Goal: Navigation & Orientation: Find specific page/section

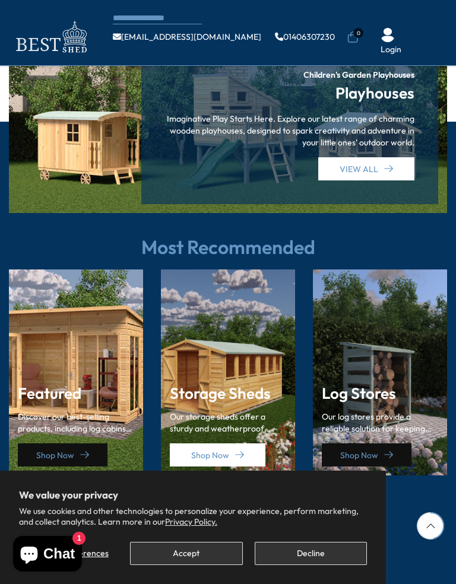
scroll to position [1313, 0]
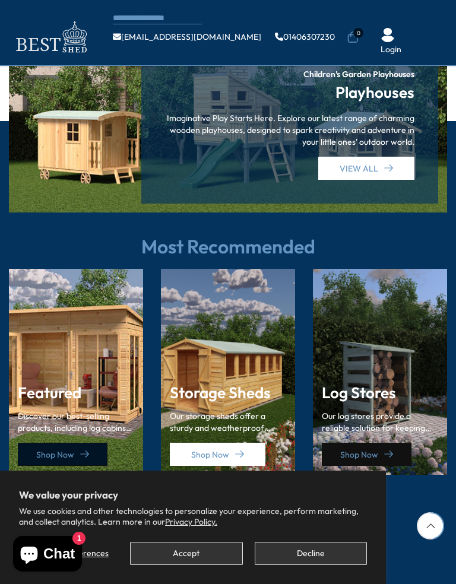
click at [63, 443] on link "Shop Now" at bounding box center [63, 454] width 90 height 23
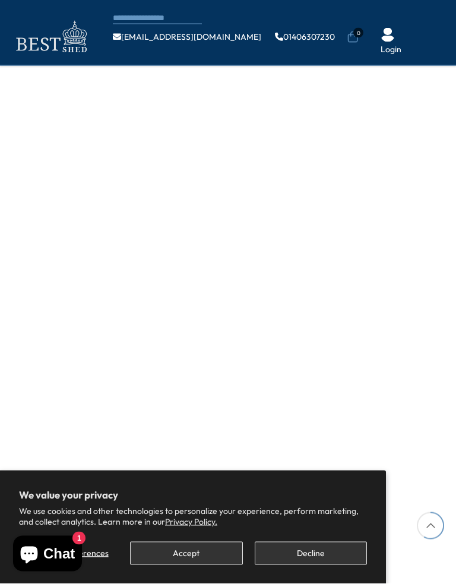
scroll to position [1300, 0]
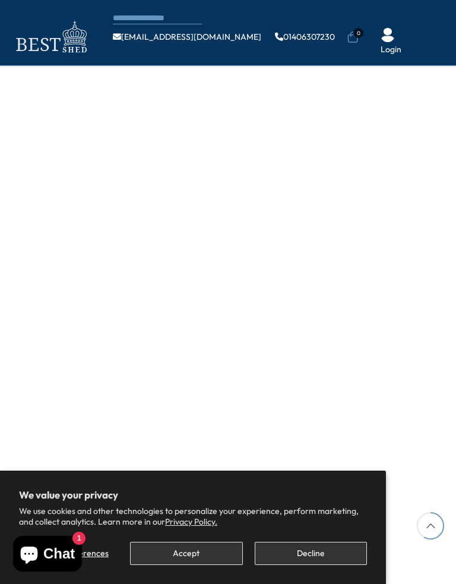
click at [314, 531] on button "Decline" at bounding box center [311, 553] width 112 height 23
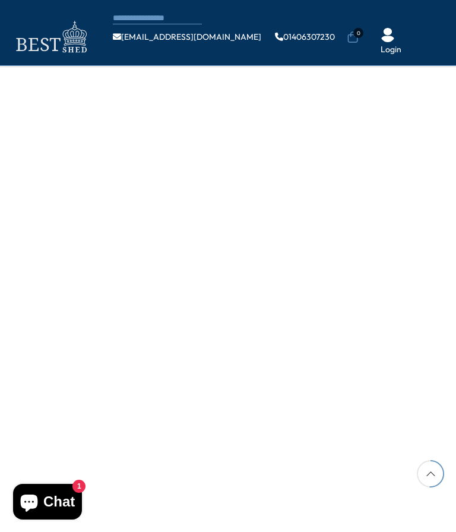
scroll to position [990, 0]
